Goal: Task Accomplishment & Management: Manage account settings

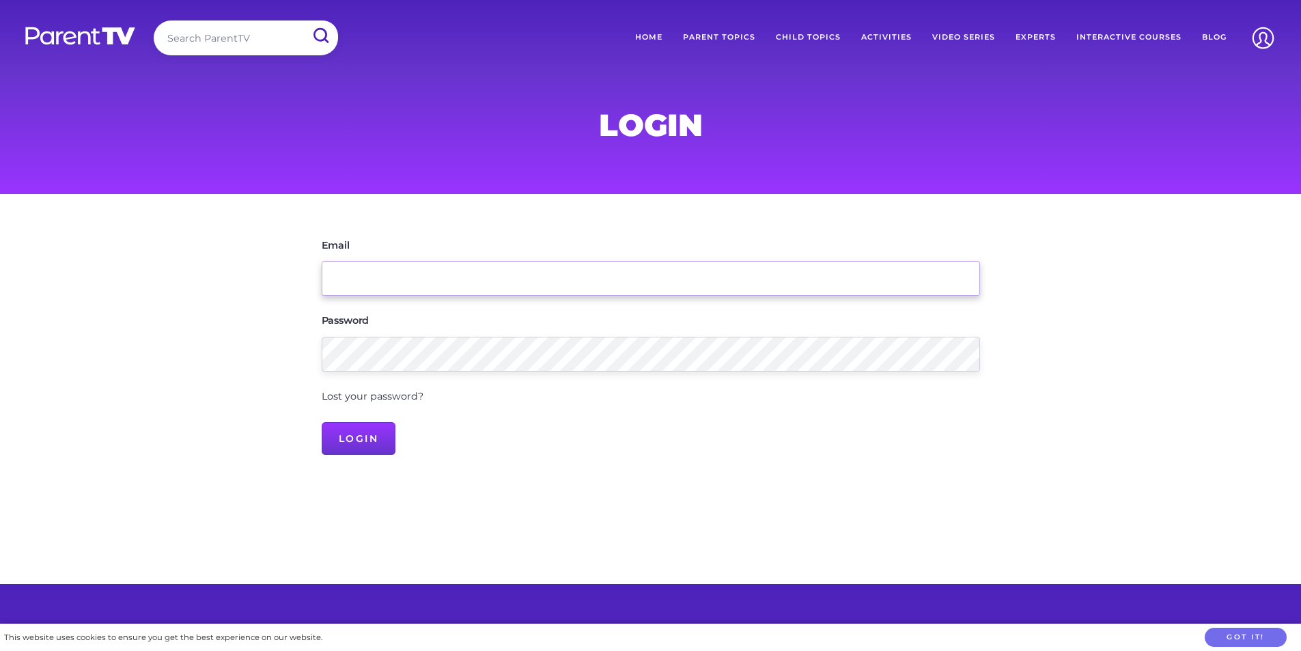
drag, startPoint x: 0, startPoint y: 0, endPoint x: 368, endPoint y: 278, distance: 461.4
click at [368, 278] on input "Email" at bounding box center [651, 278] width 659 height 35
type input "director@krcc.org.au"
click at [322, 422] on input "Login" at bounding box center [359, 438] width 74 height 33
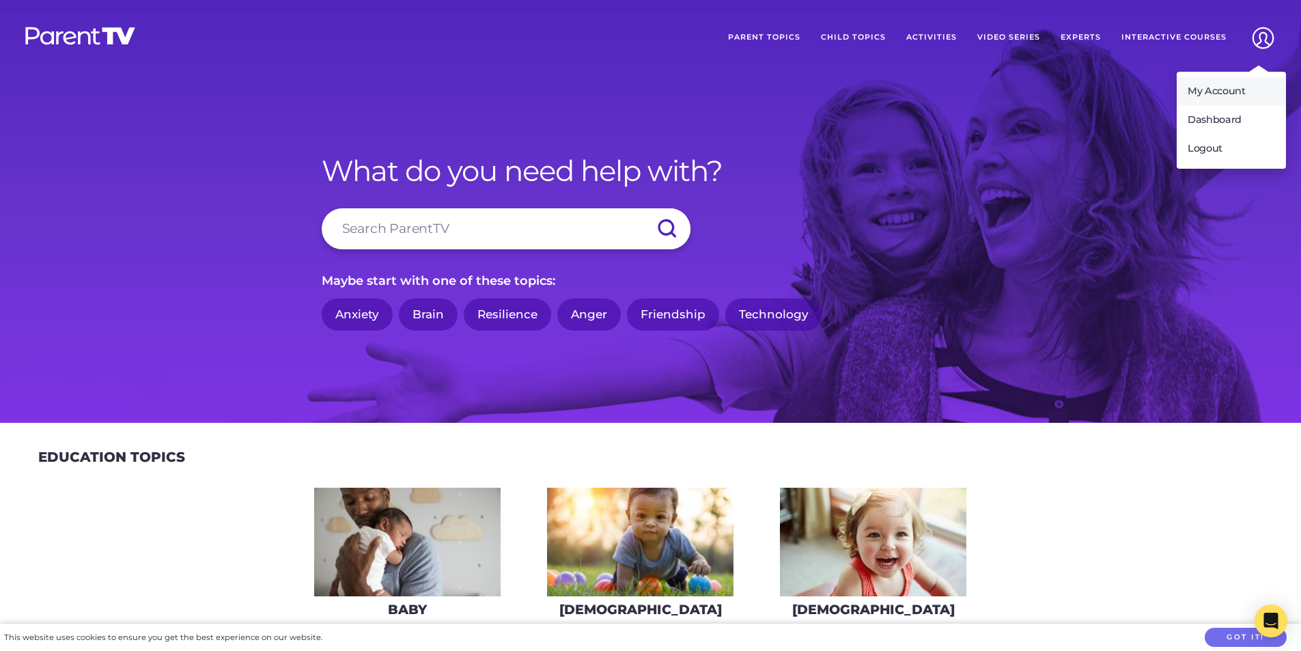
click at [1215, 87] on link "My Account" at bounding box center [1231, 91] width 109 height 29
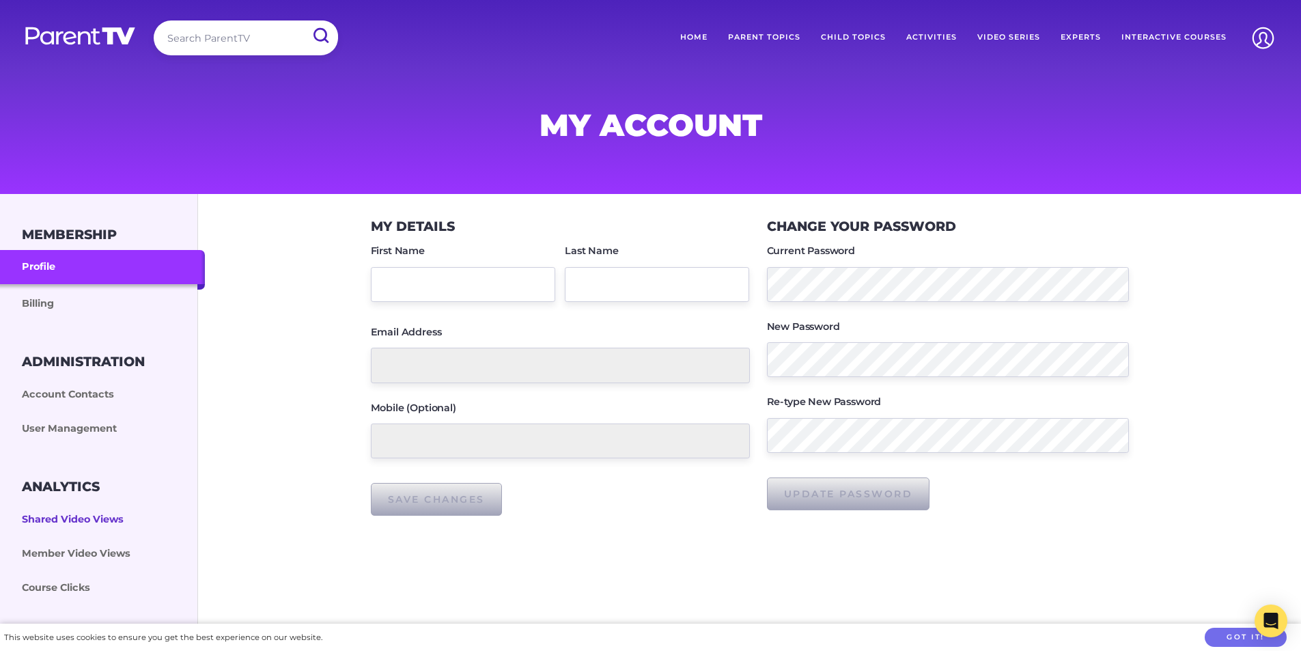
type input "Sue"
type input "Bullock"
type input "director@krcc.org.au"
type input "0418424266"
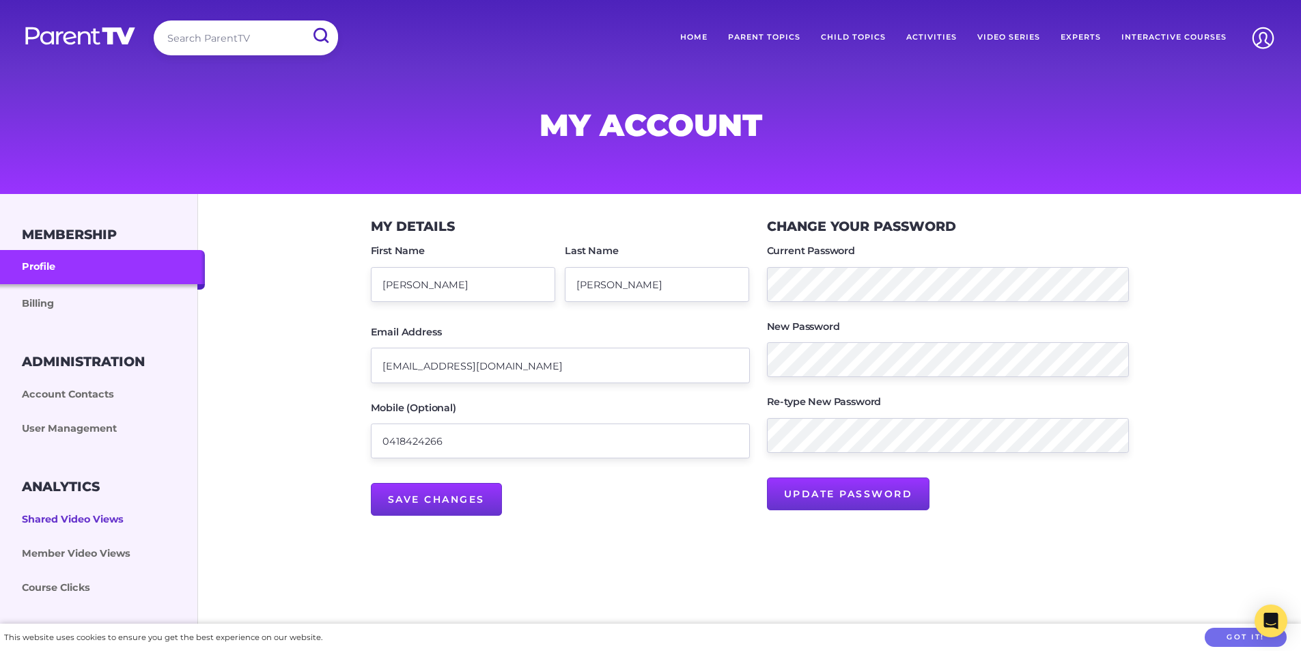
scroll to position [68, 0]
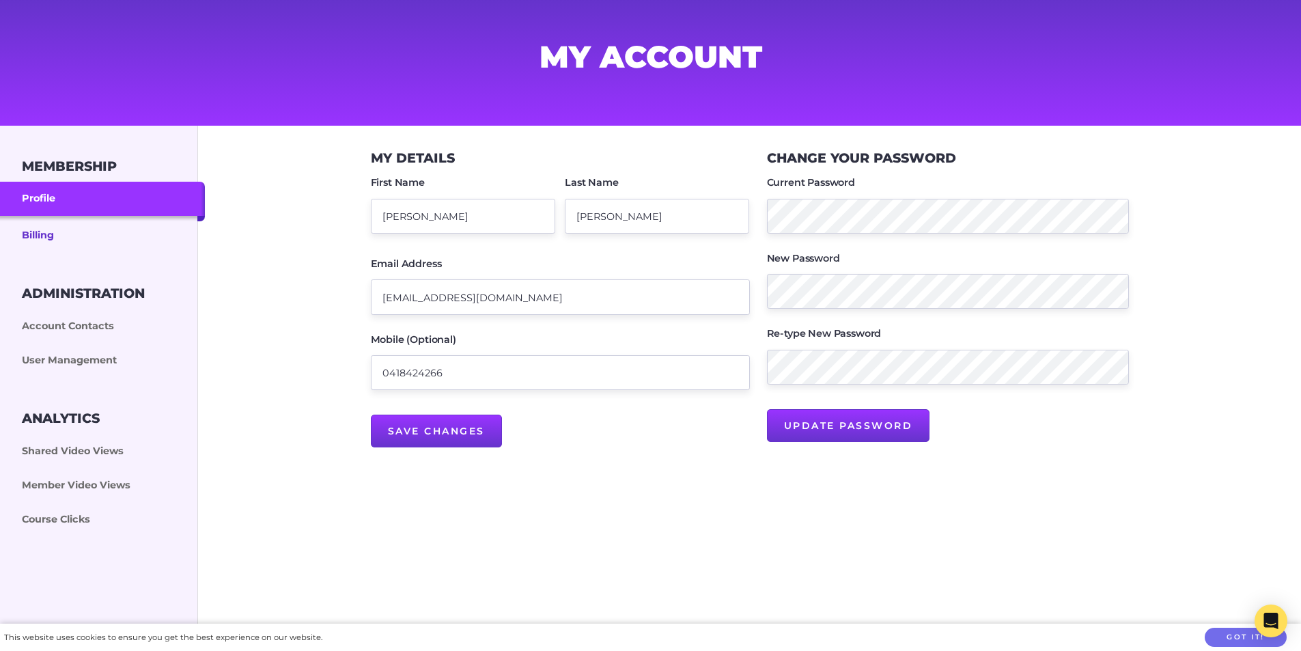
click at [46, 232] on link "Billing" at bounding box center [102, 234] width 205 height 37
